Goal: Task Accomplishment & Management: Use online tool/utility

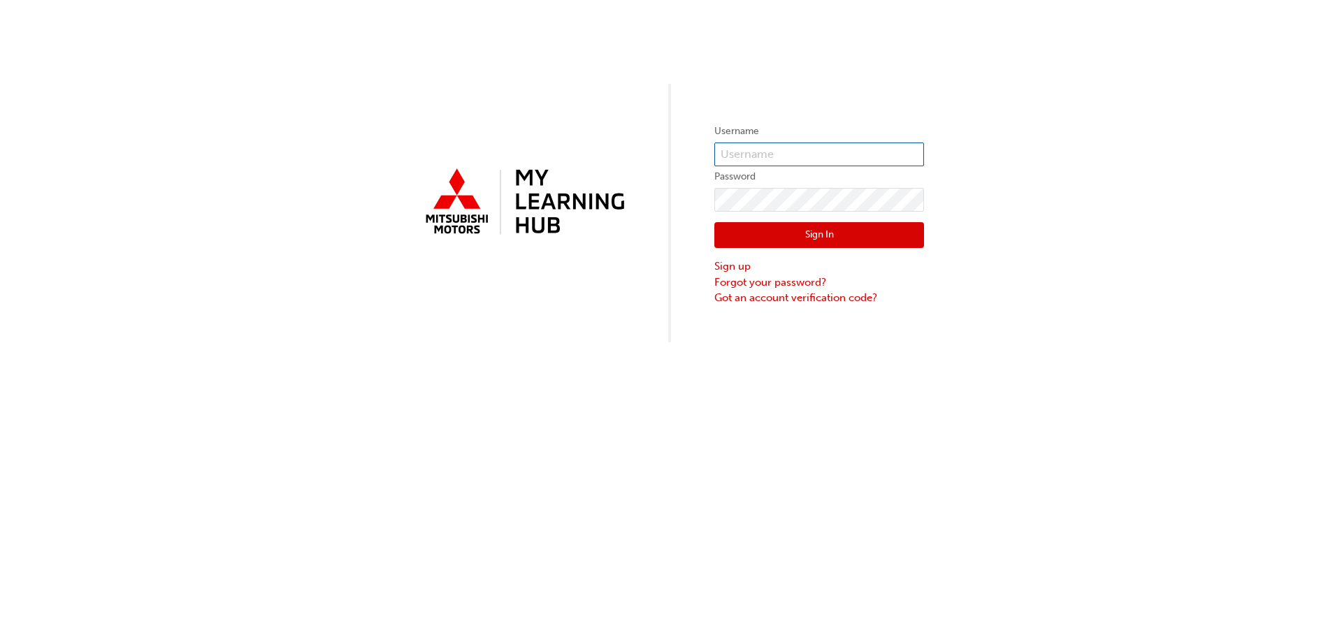
type input "[PERSON_NAME][EMAIL_ADDRESS][PERSON_NAME][DOMAIN_NAME]"
click at [867, 231] on button "Sign In" at bounding box center [819, 235] width 210 height 27
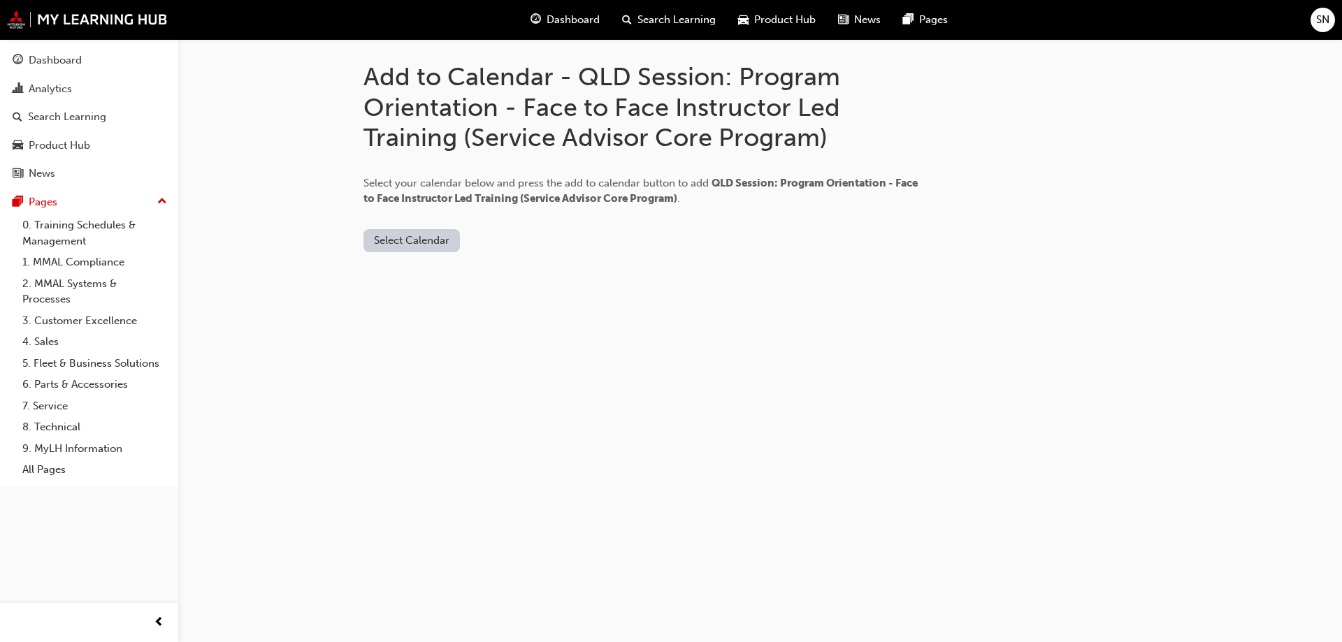
click at [438, 245] on button "Select Calendar" at bounding box center [411, 240] width 96 height 23
click at [440, 299] on div "Office 365" at bounding box center [412, 301] width 85 height 16
click at [488, 243] on button "Add to Calendar" at bounding box center [495, 240] width 99 height 23
click at [401, 247] on button "Office 365" at bounding box center [398, 240] width 71 height 23
click at [419, 284] on button "[DOMAIN_NAME]" at bounding box center [399, 274] width 95 height 27
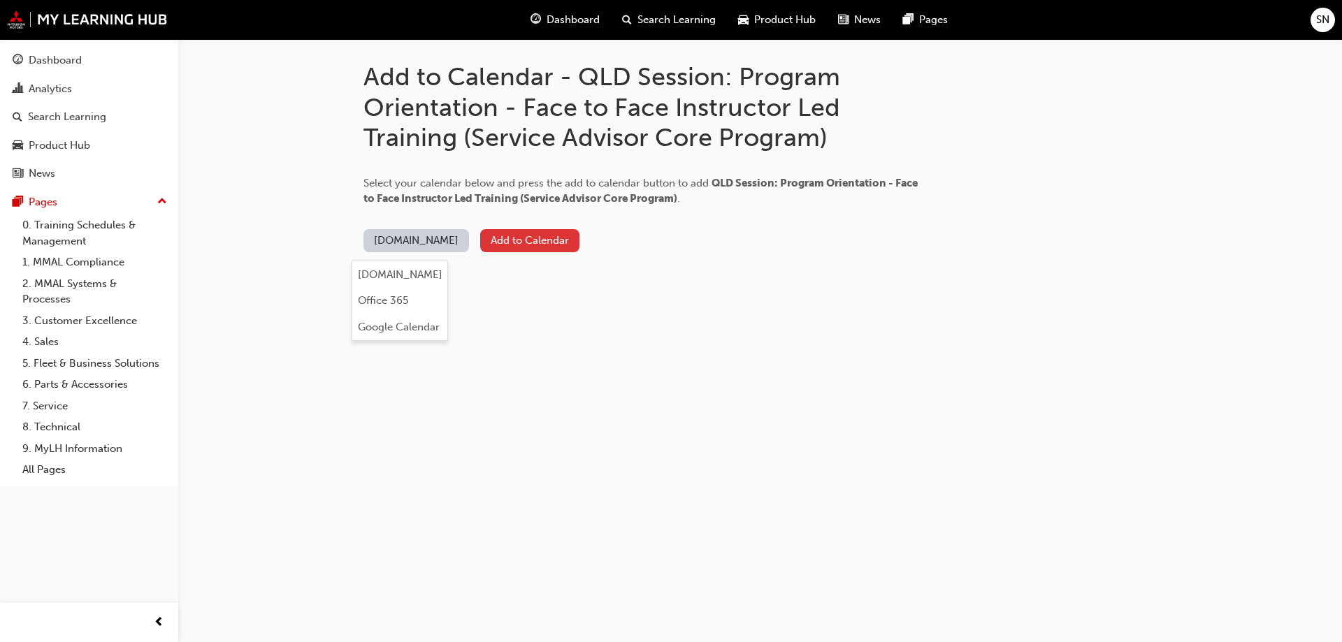
click at [500, 242] on button "Add to Calendar" at bounding box center [529, 240] width 99 height 23
